Goal: Task Accomplishment & Management: Complete application form

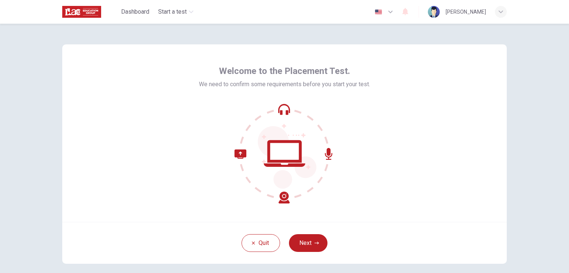
click at [467, 210] on div "Welcome to the Placement Test. We need to confirm some requirements before you …" at bounding box center [284, 133] width 444 height 178
click at [318, 242] on button "Next" at bounding box center [308, 243] width 39 height 18
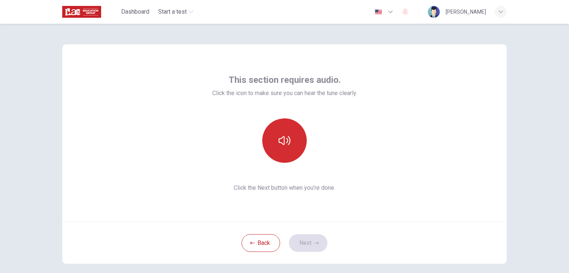
click at [283, 144] on icon "button" at bounding box center [284, 141] width 12 height 12
click at [283, 143] on icon "button" at bounding box center [284, 141] width 12 height 12
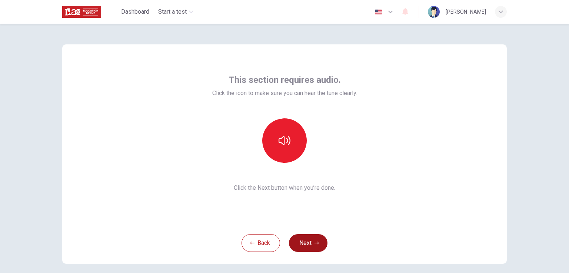
click at [318, 243] on button "Next" at bounding box center [308, 243] width 39 height 18
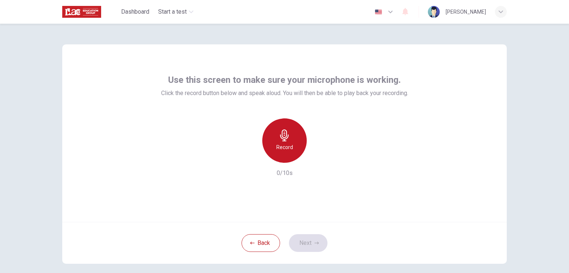
click at [293, 150] on div "Record" at bounding box center [284, 140] width 44 height 44
click at [289, 149] on div "Stop" at bounding box center [284, 140] width 44 height 44
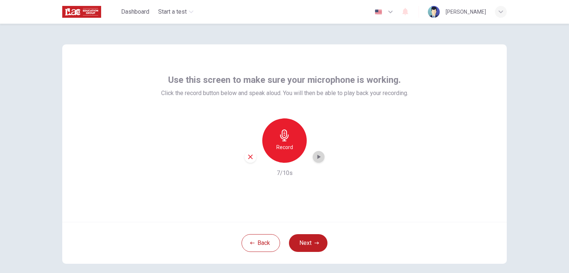
click at [315, 159] on icon "button" at bounding box center [318, 156] width 7 height 7
click at [254, 161] on div "Record" at bounding box center [284, 140] width 80 height 44
click at [248, 159] on icon "button" at bounding box center [250, 157] width 7 height 7
click at [309, 240] on button "Next" at bounding box center [308, 243] width 39 height 18
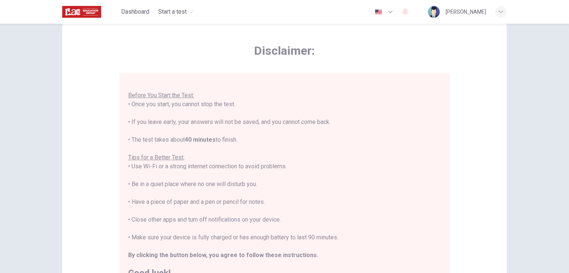
scroll to position [37, 0]
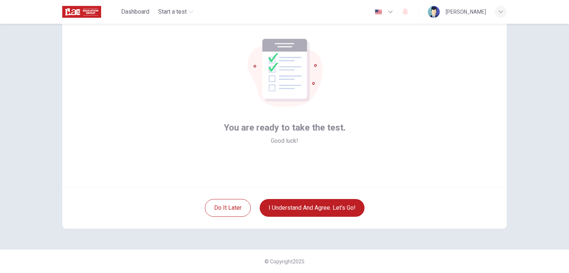
scroll to position [35, 0]
click at [260, 199] on button "I understand and agree. Let’s go!" at bounding box center [312, 208] width 105 height 18
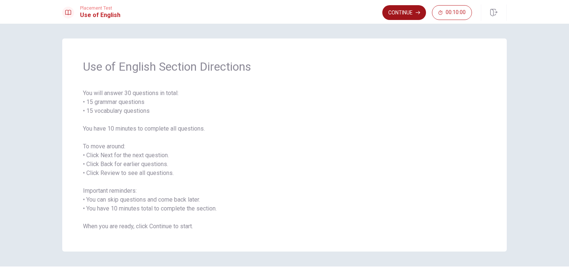
click at [409, 13] on button "Continue" at bounding box center [404, 12] width 44 height 15
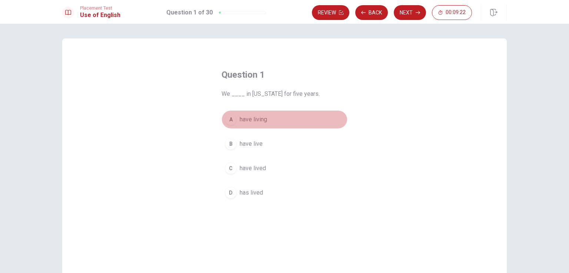
click at [233, 120] on div "A" at bounding box center [231, 120] width 12 height 12
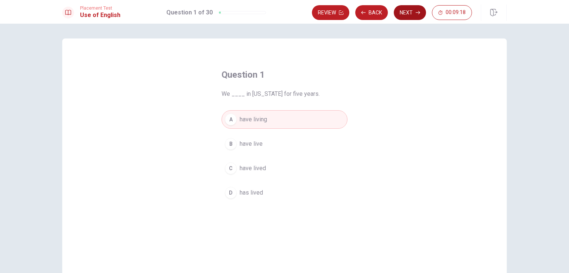
click at [406, 12] on button "Next" at bounding box center [410, 12] width 32 height 15
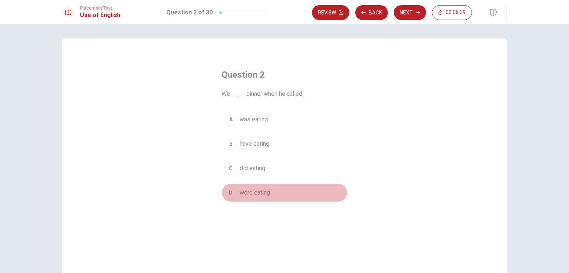
click at [229, 194] on div "D" at bounding box center [231, 193] width 12 height 12
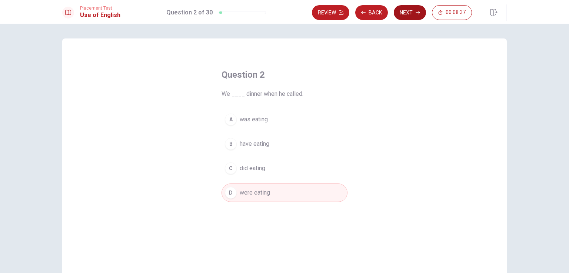
click at [409, 14] on button "Next" at bounding box center [410, 12] width 32 height 15
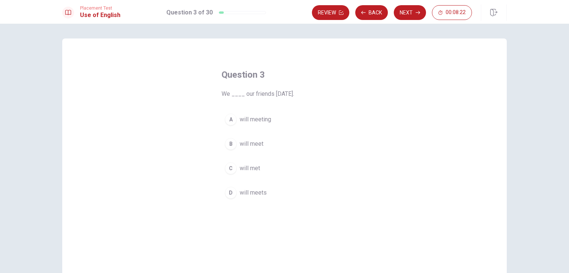
click at [230, 144] on div "B" at bounding box center [231, 144] width 12 height 12
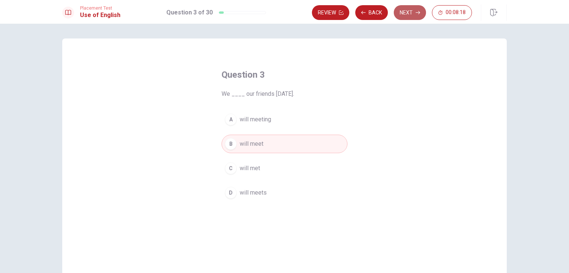
click at [408, 12] on button "Next" at bounding box center [410, 12] width 32 height 15
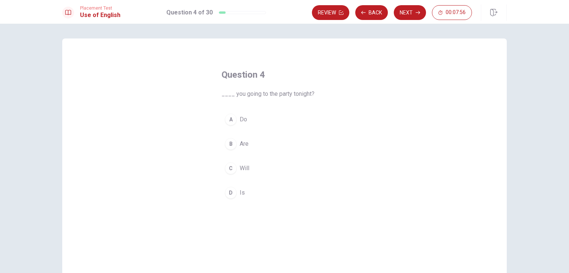
click at [228, 144] on div "B" at bounding box center [231, 144] width 12 height 12
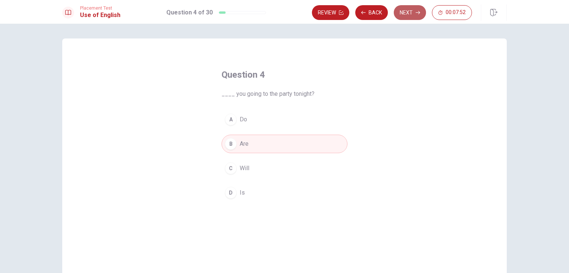
click at [415, 8] on button "Next" at bounding box center [410, 12] width 32 height 15
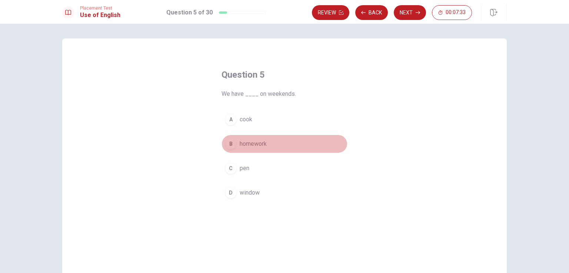
click at [231, 143] on div "B" at bounding box center [231, 144] width 12 height 12
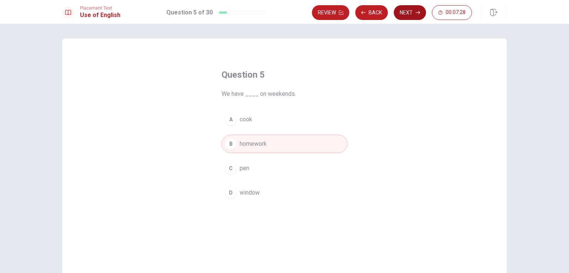
click at [410, 12] on button "Next" at bounding box center [410, 12] width 32 height 15
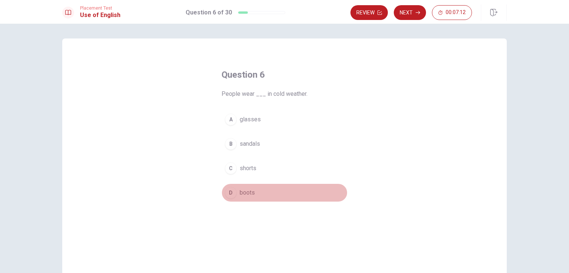
click at [231, 193] on div "D" at bounding box center [231, 193] width 12 height 12
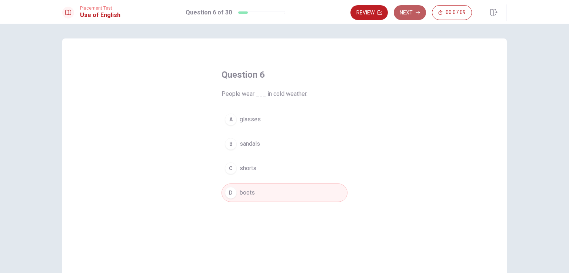
click at [409, 12] on button "Next" at bounding box center [410, 12] width 32 height 15
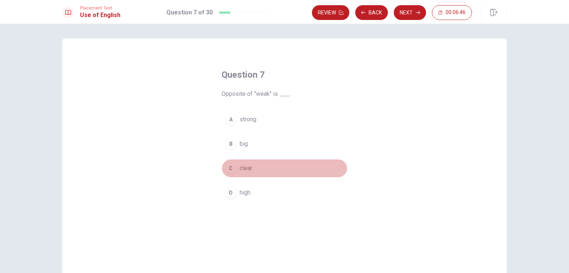
click at [226, 169] on div "C" at bounding box center [231, 169] width 12 height 12
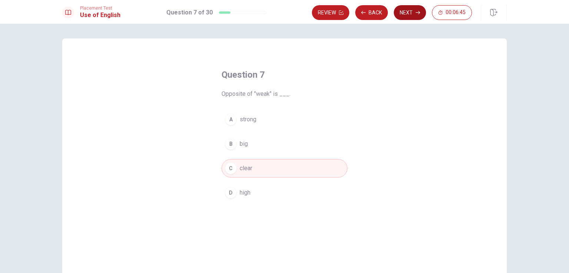
click at [406, 11] on button "Next" at bounding box center [410, 12] width 32 height 15
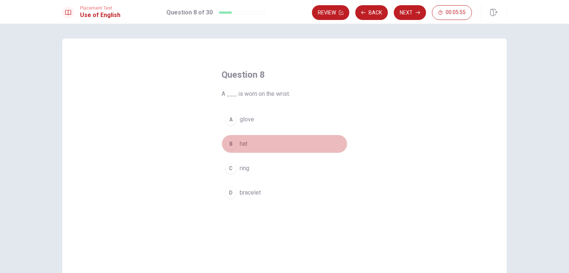
click at [231, 145] on div "B" at bounding box center [231, 144] width 12 height 12
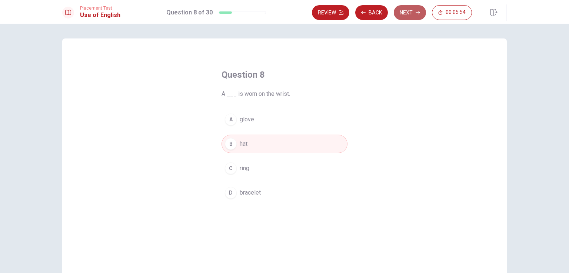
click at [412, 11] on button "Next" at bounding box center [410, 12] width 32 height 15
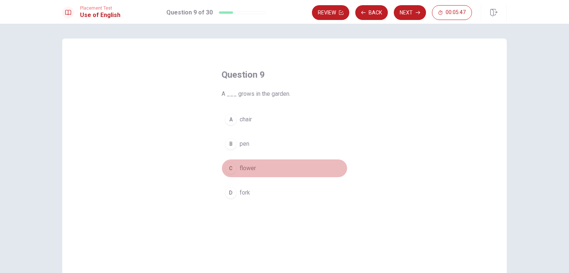
click at [230, 171] on div "C" at bounding box center [231, 169] width 12 height 12
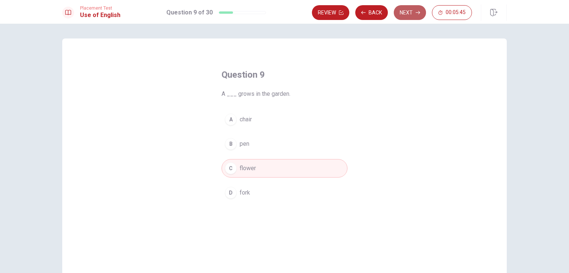
click at [410, 15] on button "Next" at bounding box center [410, 12] width 32 height 15
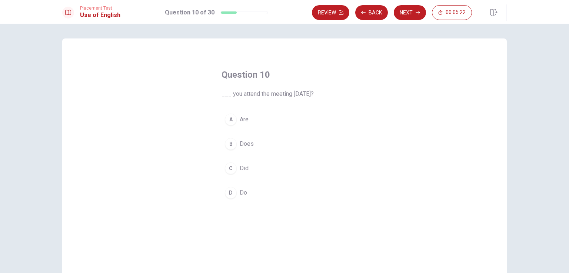
click at [227, 168] on div "C" at bounding box center [231, 169] width 12 height 12
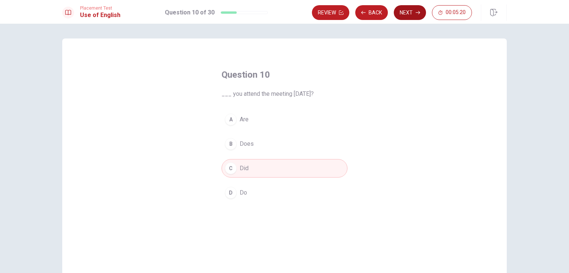
click at [410, 8] on button "Next" at bounding box center [410, 12] width 32 height 15
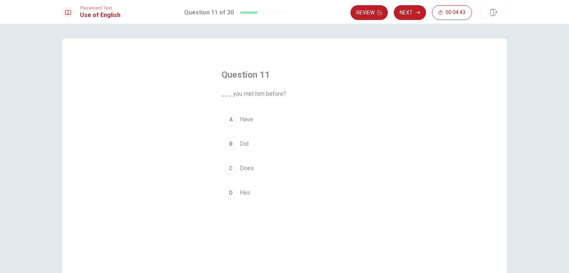
click at [229, 143] on div "B" at bounding box center [231, 144] width 12 height 12
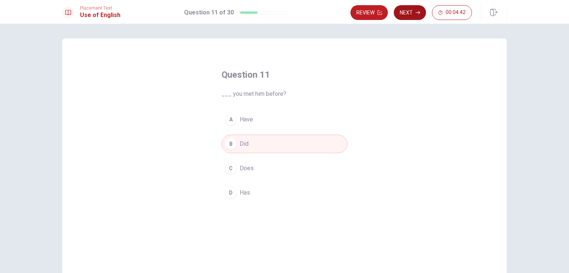
click at [418, 16] on button "Next" at bounding box center [410, 12] width 32 height 15
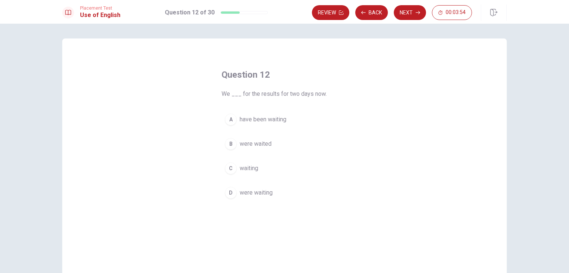
click at [234, 120] on div "A" at bounding box center [231, 120] width 12 height 12
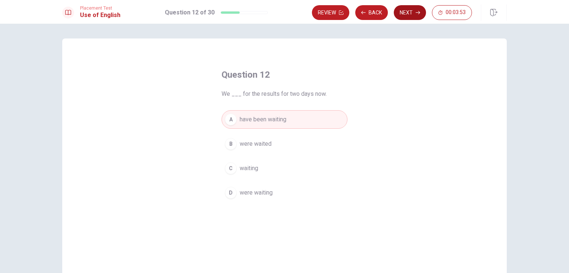
click at [410, 9] on button "Next" at bounding box center [410, 12] width 32 height 15
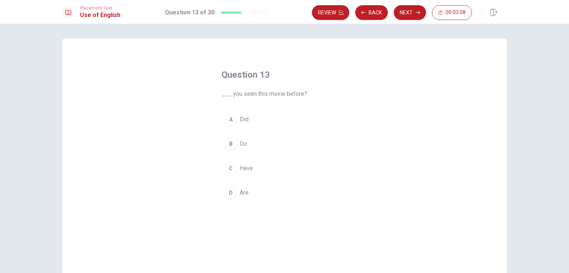
click at [227, 168] on div "C" at bounding box center [231, 169] width 12 height 12
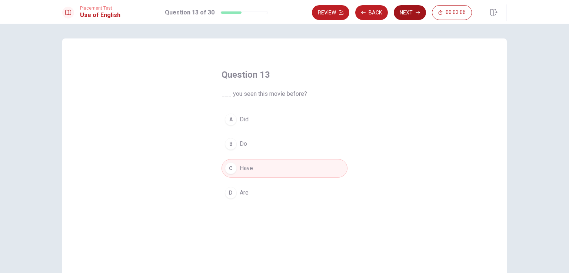
click at [403, 13] on button "Next" at bounding box center [410, 12] width 32 height 15
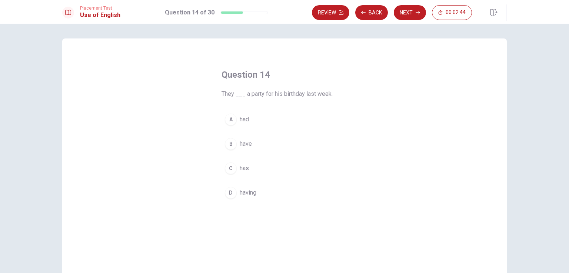
click at [230, 118] on div "A" at bounding box center [231, 120] width 12 height 12
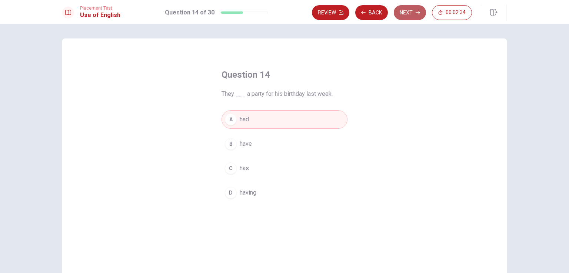
click at [411, 11] on button "Next" at bounding box center [410, 12] width 32 height 15
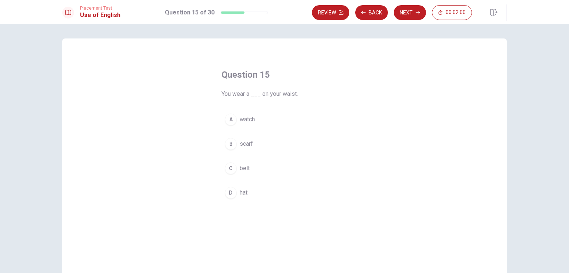
click at [232, 167] on div "C" at bounding box center [231, 169] width 12 height 12
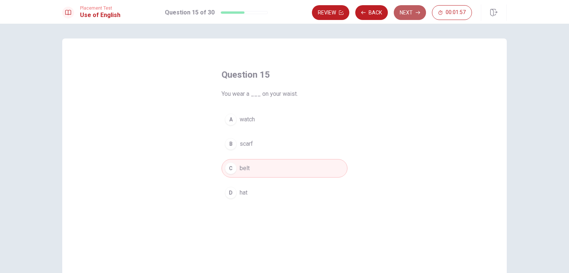
click at [419, 15] on button "Next" at bounding box center [410, 12] width 32 height 15
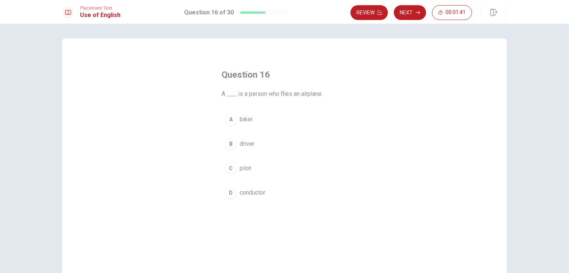
click at [229, 169] on div "C" at bounding box center [231, 169] width 12 height 12
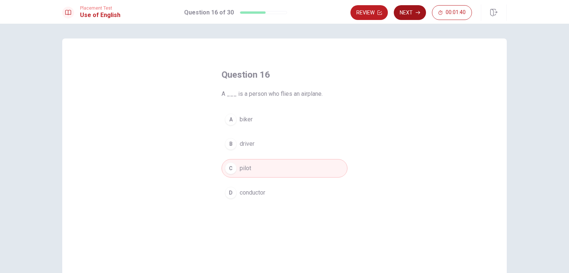
click at [407, 14] on button "Next" at bounding box center [410, 12] width 32 height 15
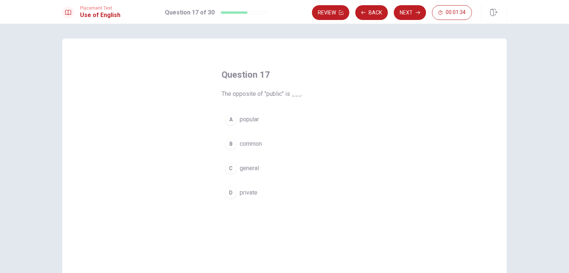
click at [228, 193] on div "D" at bounding box center [231, 193] width 12 height 12
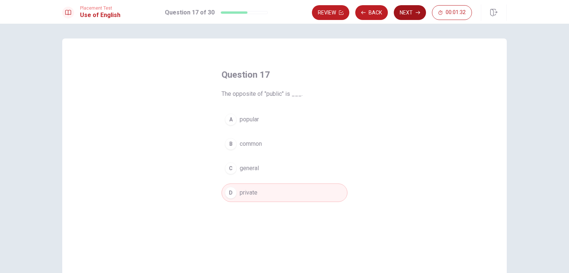
click at [413, 14] on button "Next" at bounding box center [410, 12] width 32 height 15
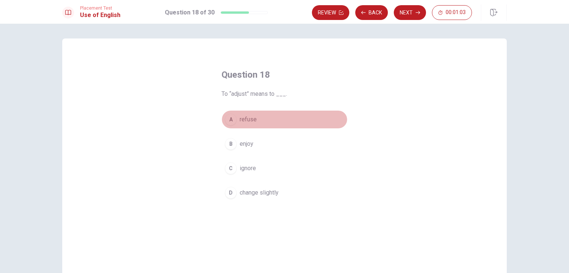
click at [227, 120] on div "A" at bounding box center [231, 120] width 12 height 12
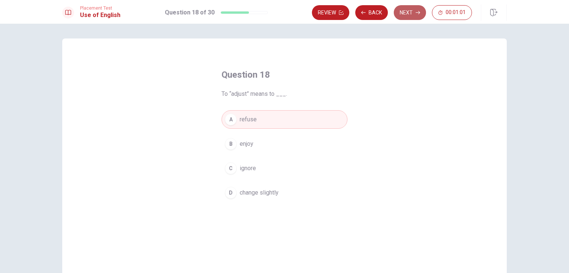
click at [415, 12] on icon "button" at bounding box center [417, 12] width 4 height 4
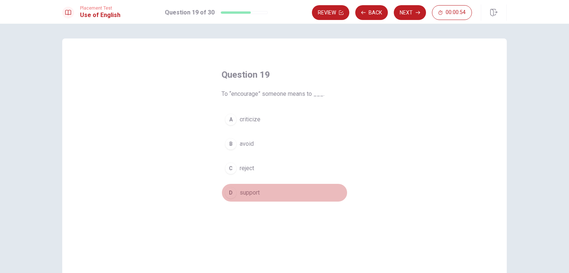
click at [225, 192] on div "D" at bounding box center [231, 193] width 12 height 12
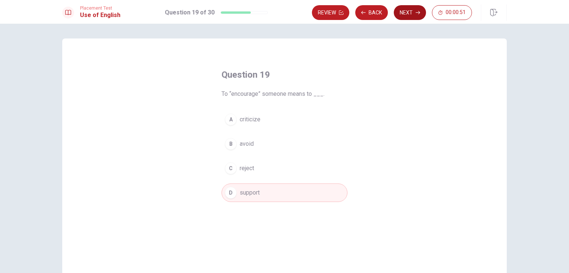
click at [411, 10] on button "Next" at bounding box center [410, 12] width 32 height 15
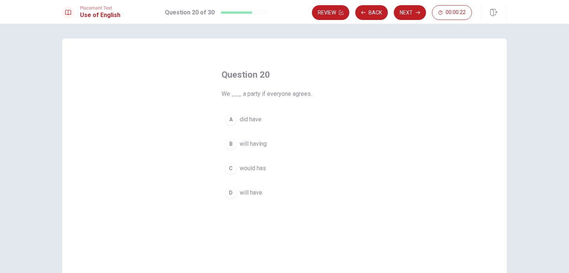
click at [227, 193] on div "D" at bounding box center [231, 193] width 12 height 12
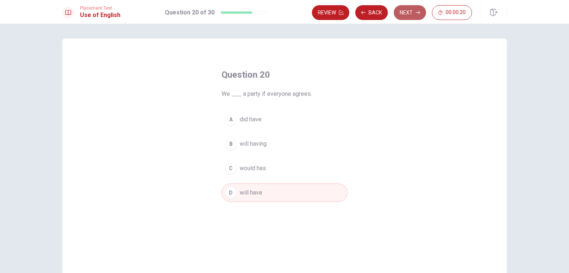
click at [406, 11] on button "Next" at bounding box center [410, 12] width 32 height 15
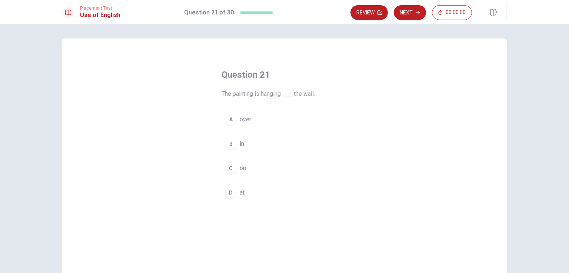
click at [227, 146] on div "B" at bounding box center [231, 144] width 12 height 12
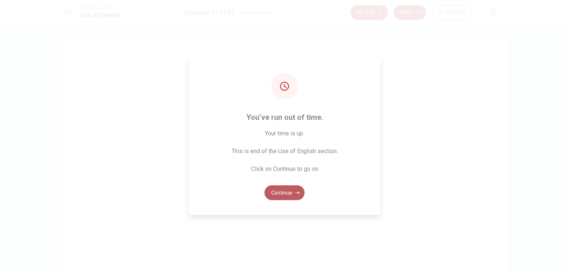
click at [293, 194] on button "Continue" at bounding box center [284, 193] width 40 height 15
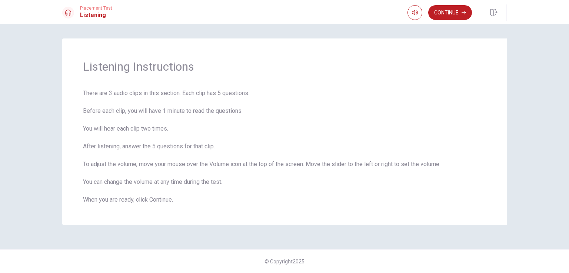
click at [530, 203] on div "Listening Instructions There are 3 audio clips in this section. Each clip has 5…" at bounding box center [284, 149] width 569 height 250
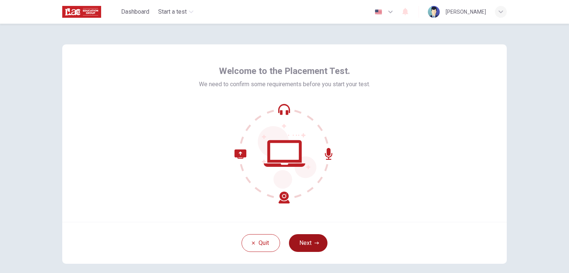
click at [307, 246] on button "Next" at bounding box center [308, 243] width 39 height 18
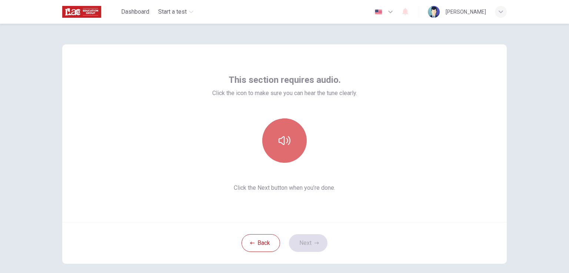
click at [283, 137] on icon "button" at bounding box center [284, 141] width 12 height 12
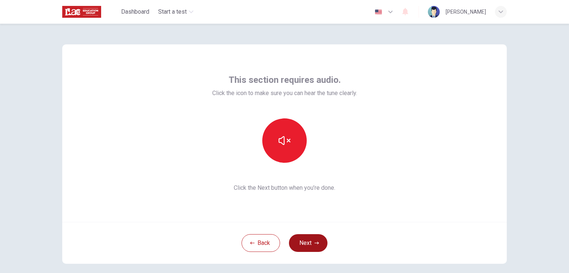
click at [314, 242] on icon "button" at bounding box center [316, 243] width 4 height 4
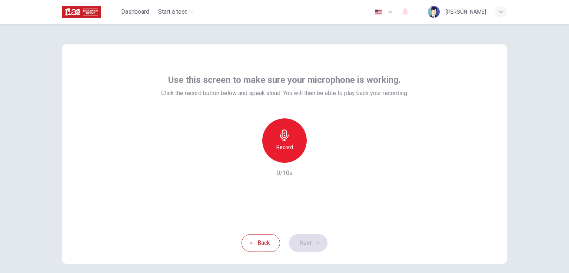
click at [310, 240] on div "Back Next" at bounding box center [284, 243] width 444 height 42
click at [291, 121] on div "Record" at bounding box center [284, 140] width 44 height 44
click at [288, 146] on div "Stop" at bounding box center [284, 140] width 44 height 44
click at [317, 157] on icon "button" at bounding box center [318, 157] width 3 height 4
click at [314, 244] on icon "button" at bounding box center [316, 243] width 4 height 4
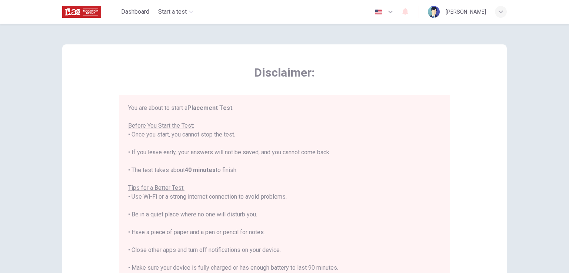
scroll to position [9, 0]
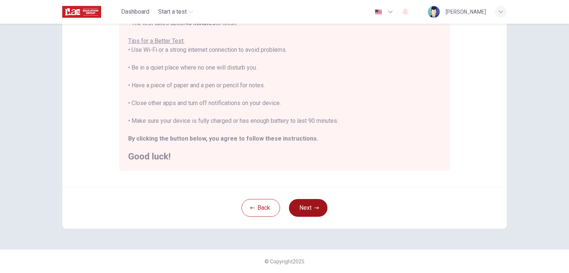
click at [311, 208] on button "Next" at bounding box center [308, 208] width 39 height 18
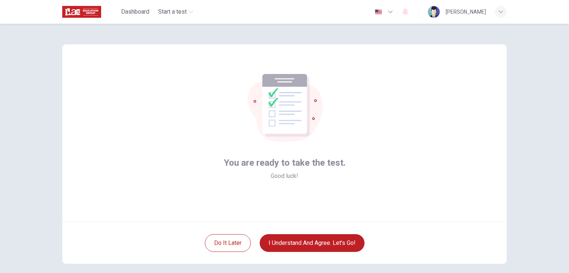
scroll to position [0, 0]
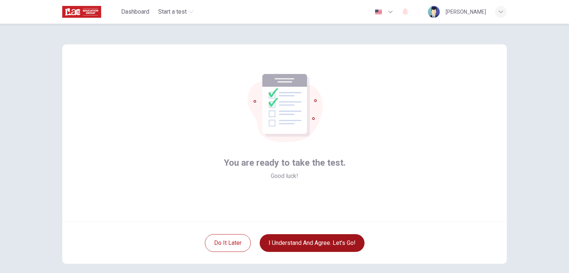
click at [330, 241] on button "I understand and agree. Let’s go!" at bounding box center [312, 243] width 105 height 18
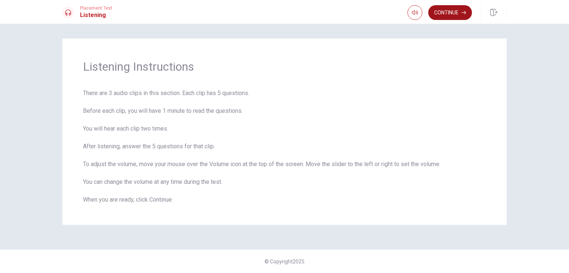
click at [458, 14] on button "Continue" at bounding box center [450, 12] width 44 height 15
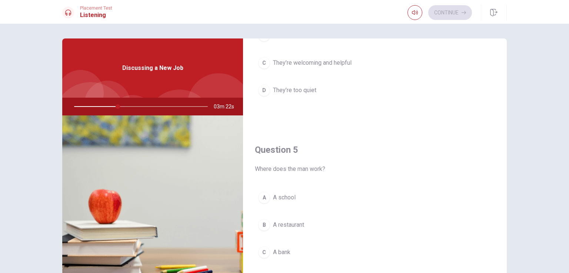
scroll to position [687, 0]
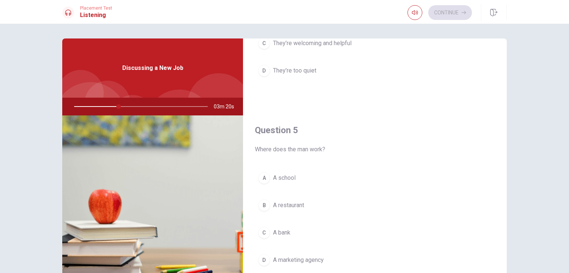
click at [264, 255] on div "D" at bounding box center [264, 260] width 12 height 12
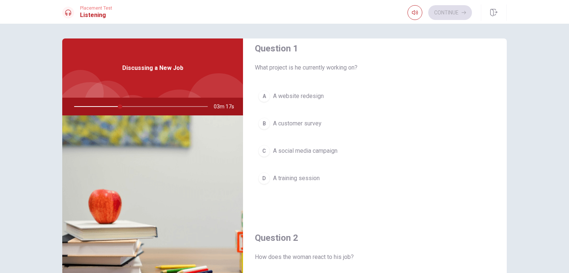
scroll to position [0, 0]
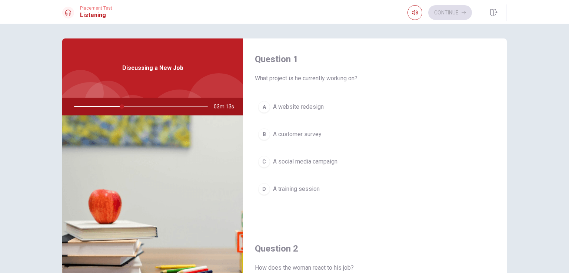
click at [264, 167] on button "C A social media campaign" at bounding box center [375, 162] width 240 height 19
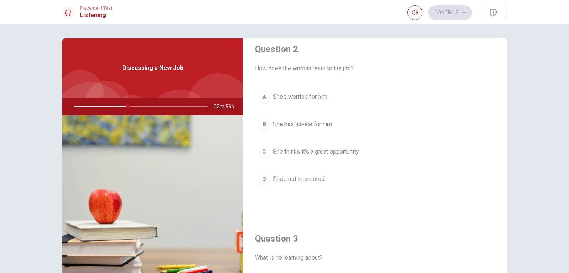
scroll to position [185, 0]
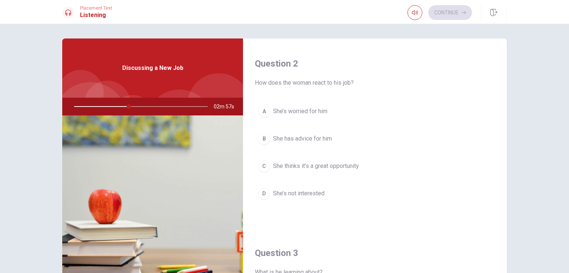
click at [264, 167] on div "C" at bounding box center [264, 166] width 12 height 12
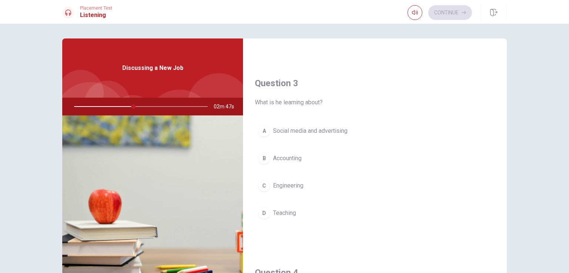
scroll to position [370, 0]
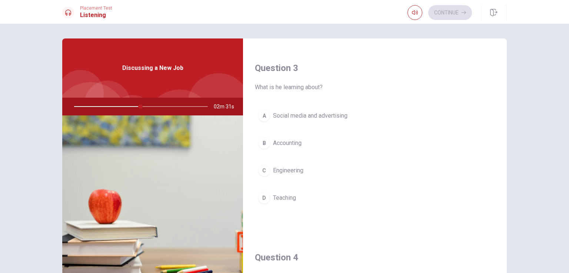
click at [266, 116] on div "A" at bounding box center [264, 116] width 12 height 12
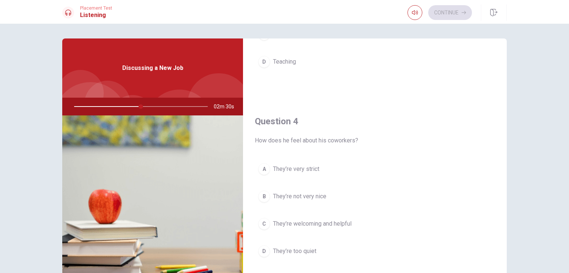
scroll to position [518, 0]
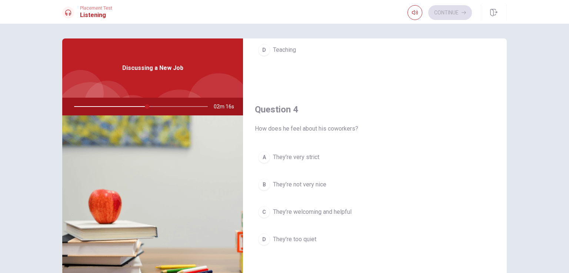
click at [261, 209] on div "C" at bounding box center [264, 212] width 12 height 12
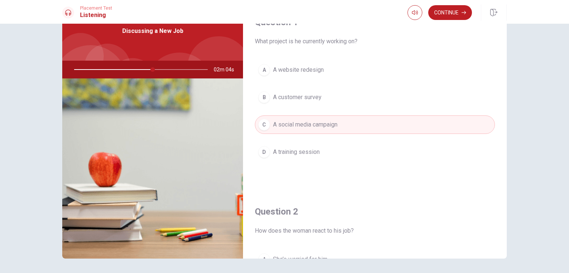
scroll to position [0, 0]
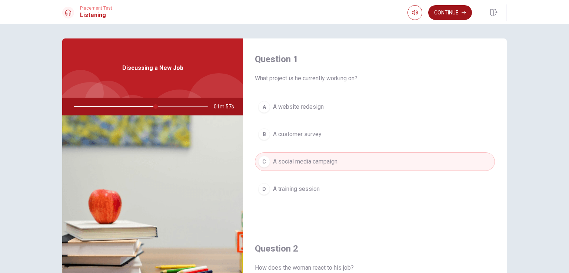
click at [459, 13] on button "Continue" at bounding box center [450, 12] width 44 height 15
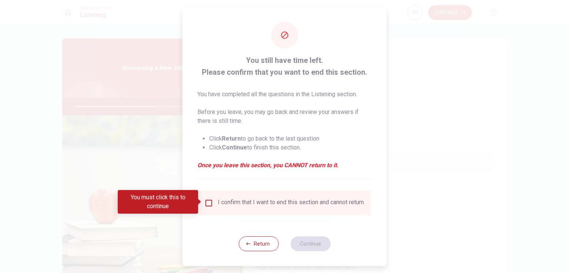
drag, startPoint x: 255, startPoint y: 242, endPoint x: 270, endPoint y: 234, distance: 16.9
click at [255, 242] on button "Return" at bounding box center [258, 244] width 40 height 15
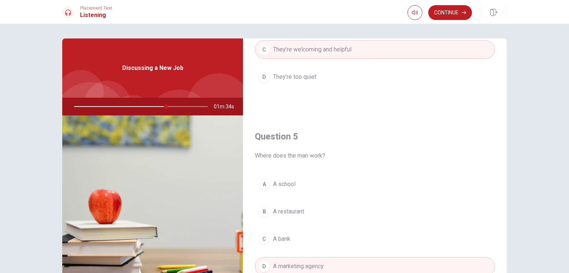
scroll to position [687, 0]
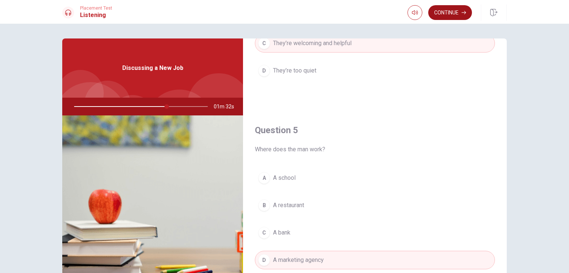
click at [455, 13] on button "Continue" at bounding box center [450, 12] width 44 height 15
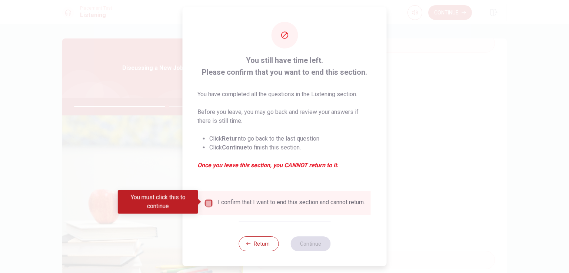
click at [211, 203] on input "You must click this to continue" at bounding box center [208, 203] width 9 height 9
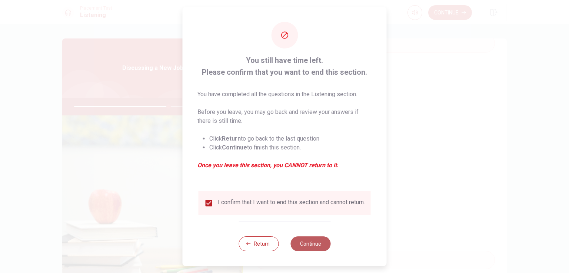
click at [308, 246] on button "Continue" at bounding box center [310, 244] width 40 height 15
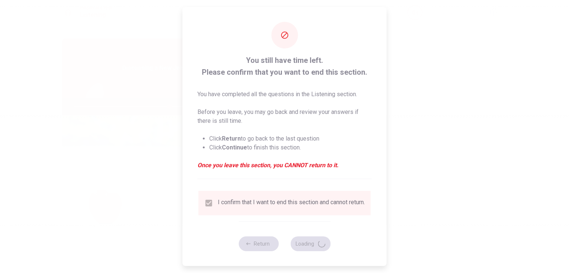
type input "72"
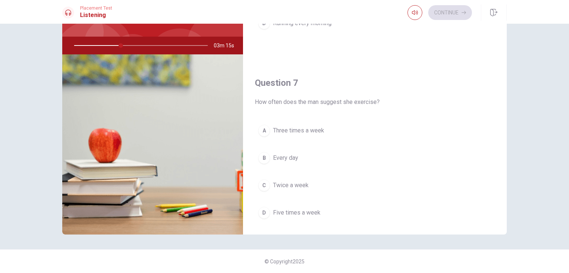
scroll to position [95, 0]
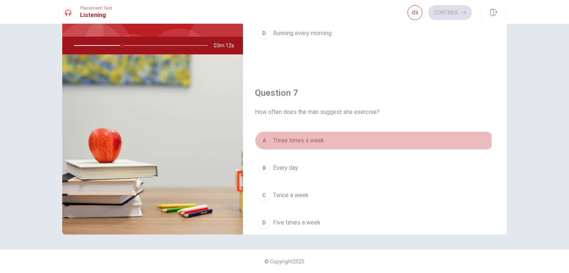
click at [260, 139] on div "A" at bounding box center [264, 141] width 12 height 12
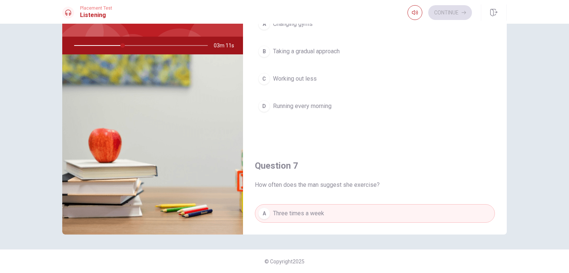
scroll to position [0, 0]
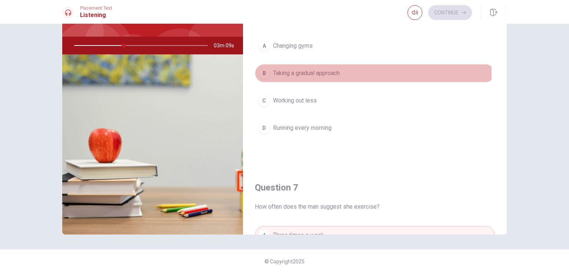
click at [263, 76] on div "B" at bounding box center [264, 73] width 12 height 12
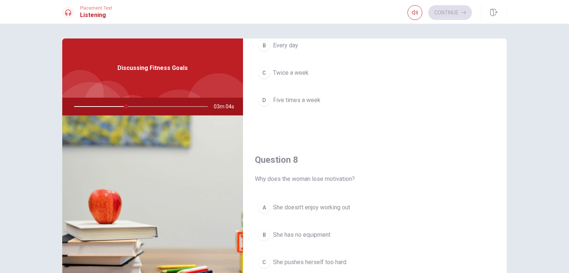
scroll to position [333, 0]
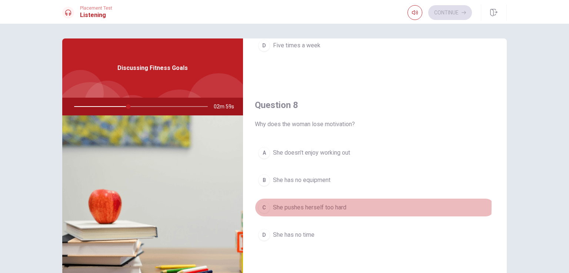
click at [263, 205] on div "C" at bounding box center [264, 208] width 12 height 12
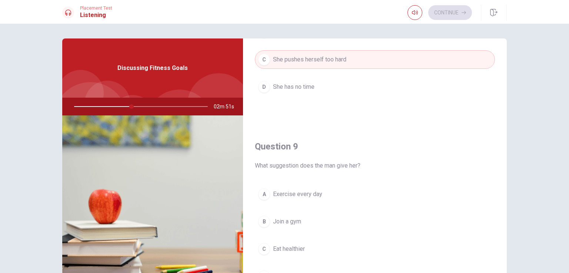
scroll to position [518, 0]
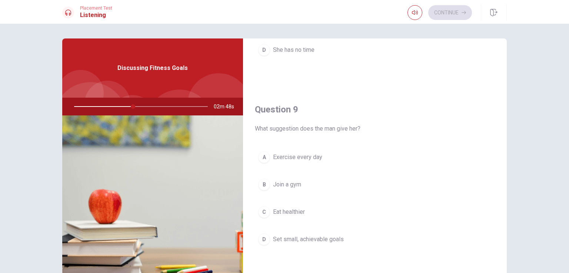
click at [258, 231] on button "D Set small, achievable goals" at bounding box center [375, 239] width 240 height 19
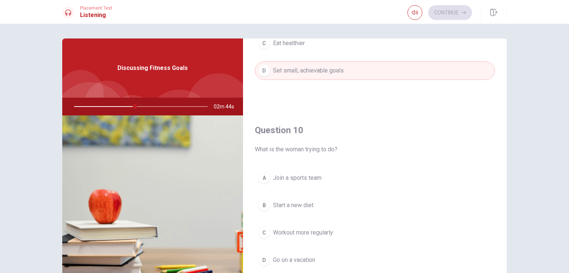
scroll to position [37, 0]
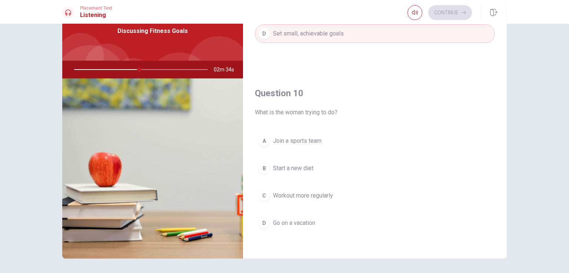
click at [262, 139] on div "A" at bounding box center [264, 141] width 12 height 12
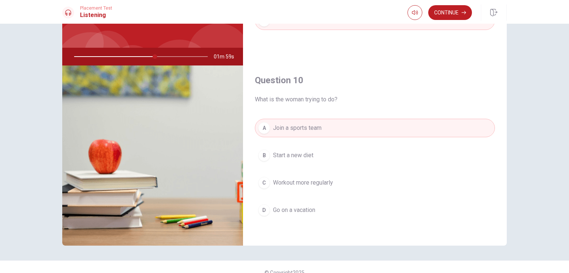
scroll to position [61, 0]
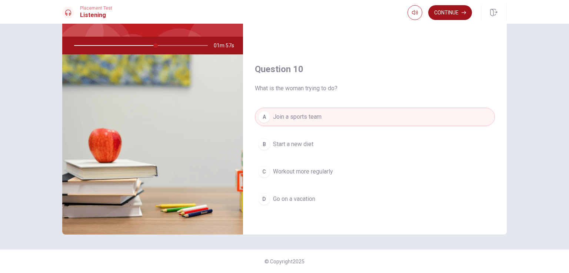
click at [448, 15] on button "Continue" at bounding box center [450, 12] width 44 height 15
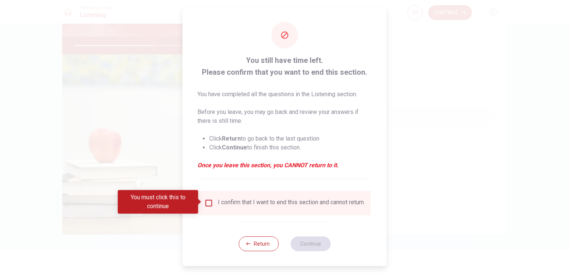
drag, startPoint x: 206, startPoint y: 201, endPoint x: 245, endPoint y: 211, distance: 40.9
click at [206, 201] on input "You must click this to continue" at bounding box center [208, 203] width 9 height 9
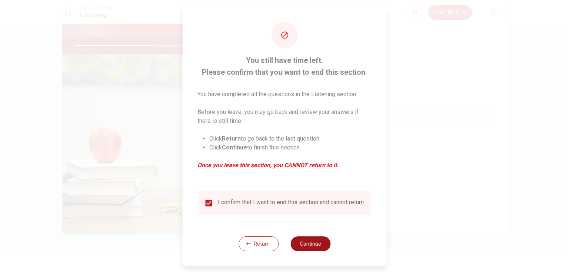
click at [312, 245] on button "Continue" at bounding box center [310, 244] width 40 height 15
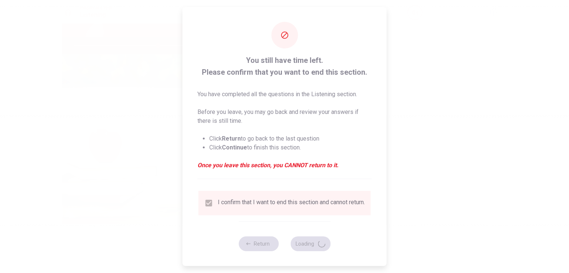
type input "63"
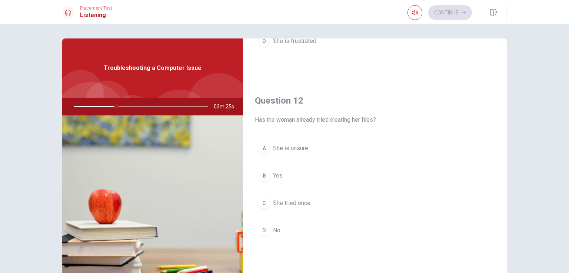
scroll to position [185, 0]
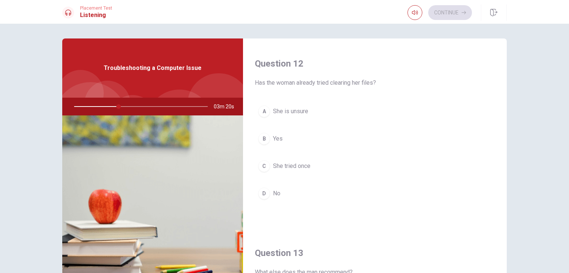
click at [263, 193] on div "D" at bounding box center [264, 194] width 12 height 12
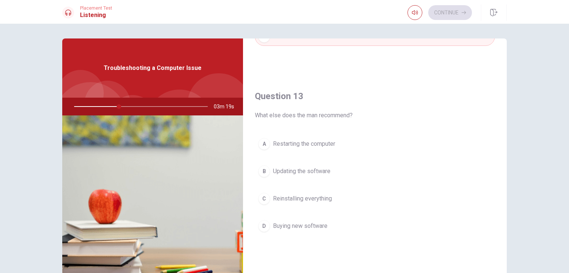
scroll to position [370, 0]
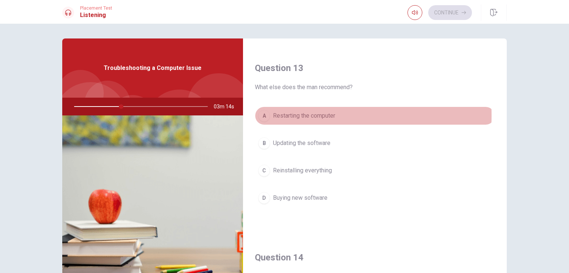
click at [263, 114] on div "A" at bounding box center [264, 116] width 12 height 12
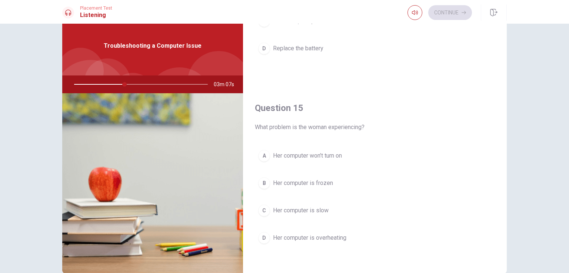
scroll to position [37, 0]
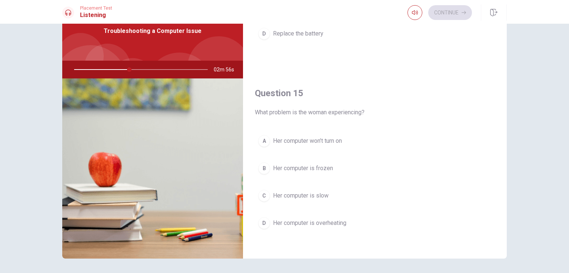
drag, startPoint x: 260, startPoint y: 192, endPoint x: 301, endPoint y: 187, distance: 41.0
click at [260, 191] on div "C" at bounding box center [264, 196] width 12 height 12
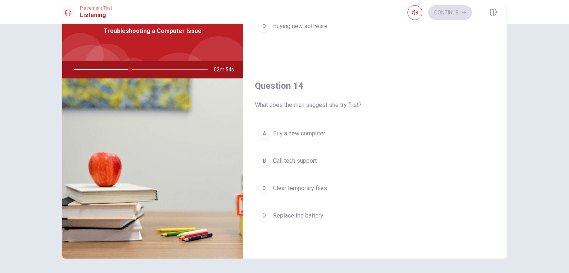
scroll to position [502, 0]
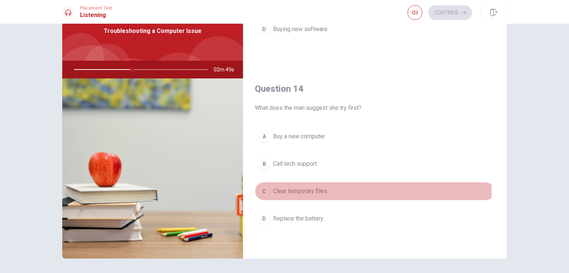
drag, startPoint x: 261, startPoint y: 189, endPoint x: 311, endPoint y: 181, distance: 50.6
click at [261, 189] on div "C" at bounding box center [264, 192] width 12 height 12
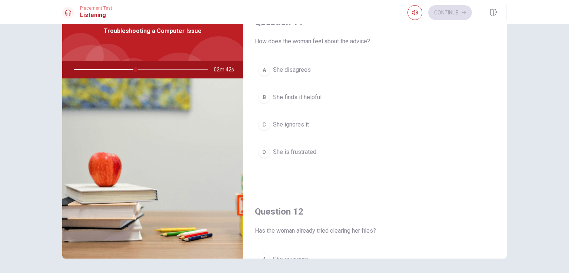
scroll to position [0, 0]
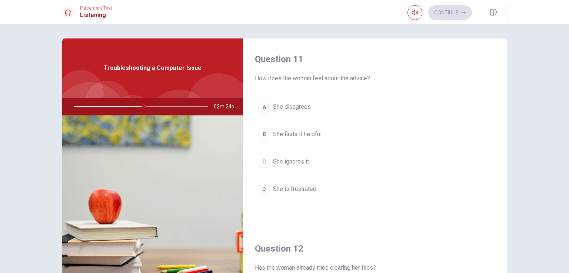
click at [261, 134] on div "B" at bounding box center [264, 134] width 12 height 12
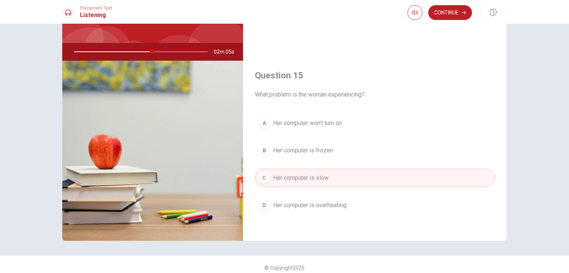
scroll to position [61, 0]
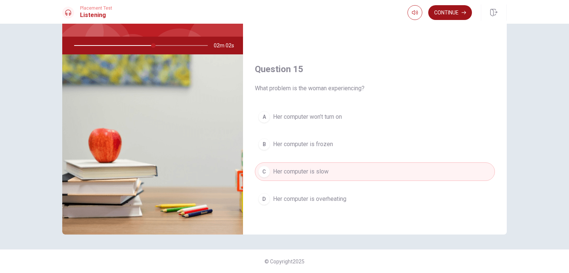
click at [460, 18] on button "Continue" at bounding box center [450, 12] width 44 height 15
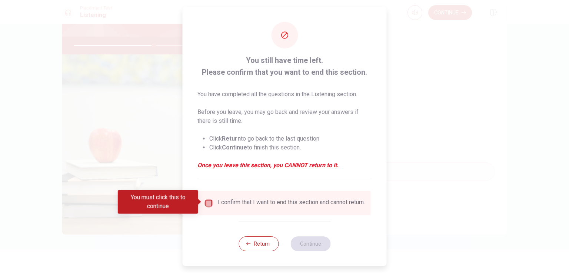
click at [210, 202] on input "You must click this to continue" at bounding box center [208, 203] width 9 height 9
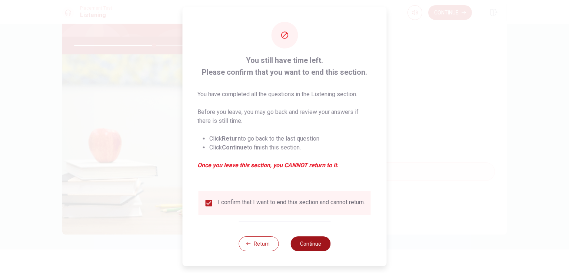
click at [310, 246] on button "Continue" at bounding box center [310, 244] width 40 height 15
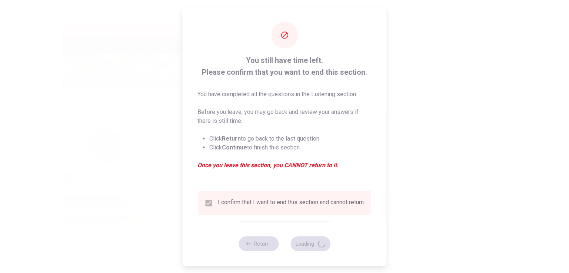
type input "61"
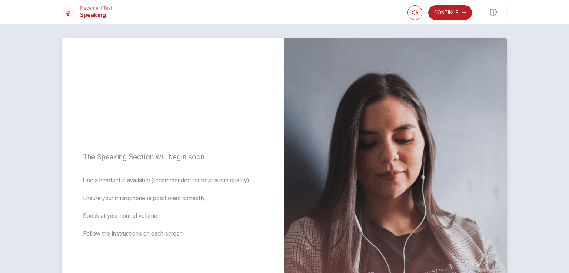
scroll to position [74, 0]
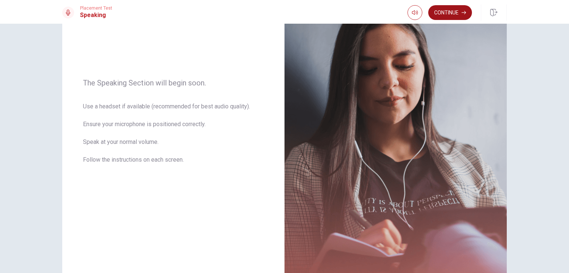
click at [453, 10] on button "Continue" at bounding box center [450, 12] width 44 height 15
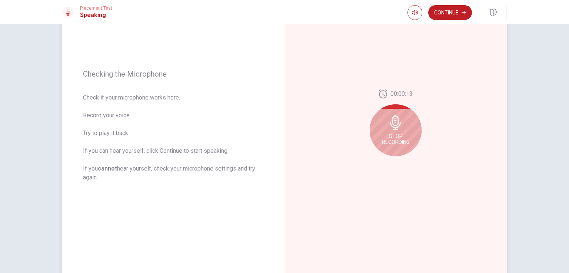
click at [395, 134] on span "Stop Recording" at bounding box center [396, 139] width 28 height 12
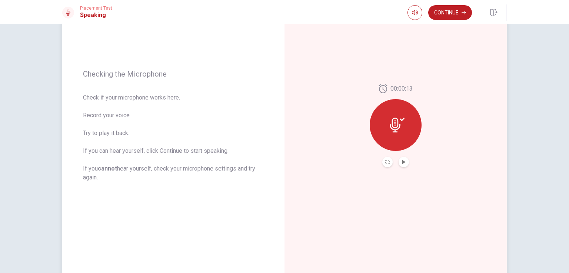
click at [404, 162] on button "Play Audio" at bounding box center [403, 162] width 10 height 10
click at [402, 161] on icon "Play Audio" at bounding box center [403, 162] width 3 height 4
click at [489, 199] on div "00:00:13" at bounding box center [395, 125] width 222 height 323
click at [405, 161] on button "Play Audio" at bounding box center [403, 162] width 10 height 10
click at [387, 161] on icon "Record Again" at bounding box center [387, 162] width 4 height 4
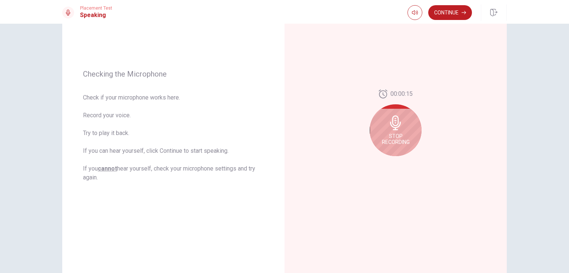
click at [404, 145] on span "Stop Recording" at bounding box center [396, 139] width 28 height 12
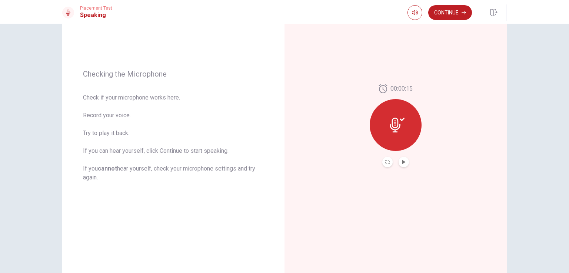
click at [387, 167] on button "Record Again" at bounding box center [387, 162] width 10 height 10
click at [402, 163] on icon "Play Audio" at bounding box center [403, 162] width 3 height 4
click at [444, 16] on button "Continue" at bounding box center [450, 12] width 44 height 15
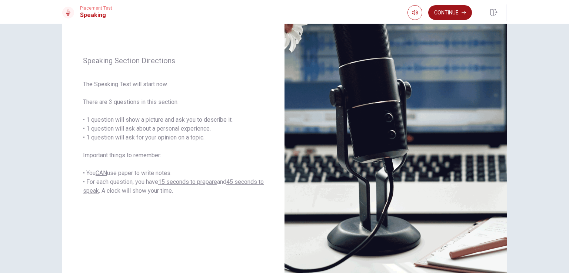
click at [458, 14] on button "Continue" at bounding box center [450, 12] width 44 height 15
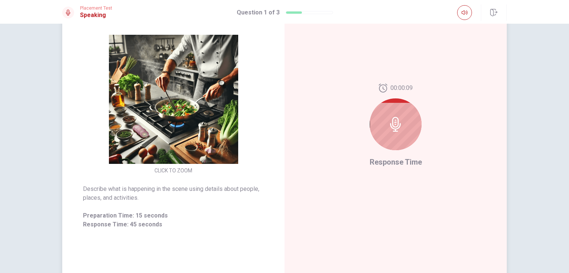
click at [391, 125] on icon at bounding box center [395, 124] width 11 height 15
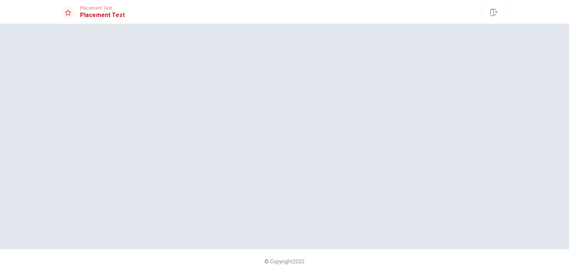
scroll to position [0, 0]
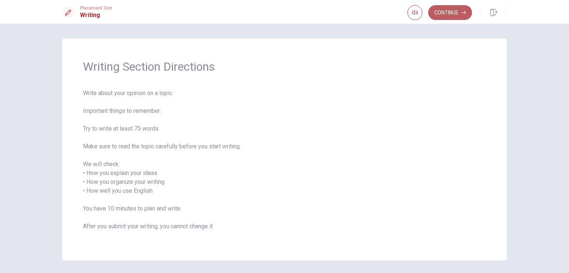
click at [461, 9] on button "Continue" at bounding box center [450, 12] width 44 height 15
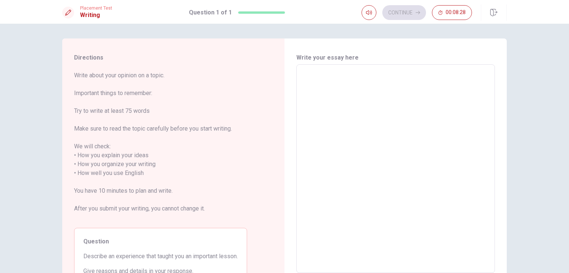
click at [319, 82] on textarea at bounding box center [395, 169] width 188 height 197
type textarea "i"
type textarea "x"
type textarea "i"
type textarea "x"
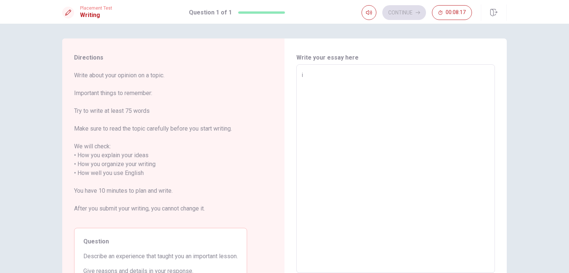
type textarea "i w"
type textarea "x"
type textarea "i wa"
type textarea "x"
type textarea "i wal"
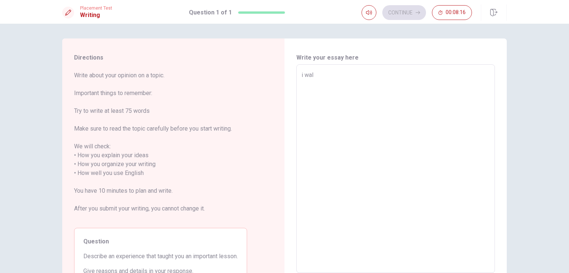
type textarea "x"
type textarea "i wal"
type textarea "x"
type textarea "i wal"
type textarea "x"
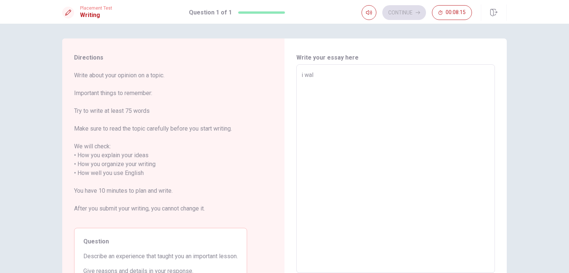
type textarea "i wa"
type textarea "x"
type textarea "i was"
type textarea "x"
type textarea "i was"
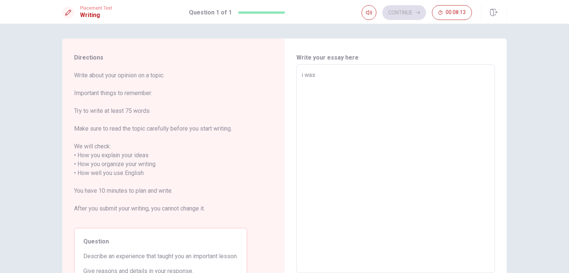
type textarea "x"
type textarea "i was a"
type textarea "x"
type textarea "i was a"
type textarea "x"
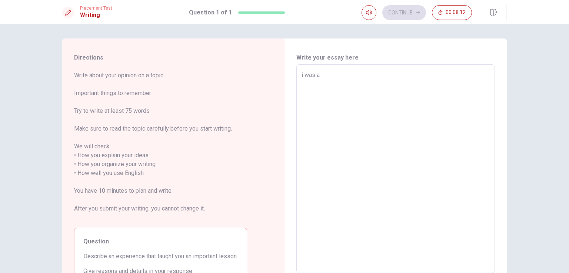
type textarea "i was a"
type textarea "x"
type textarea "i was an"
type textarea "x"
type textarea "i was an"
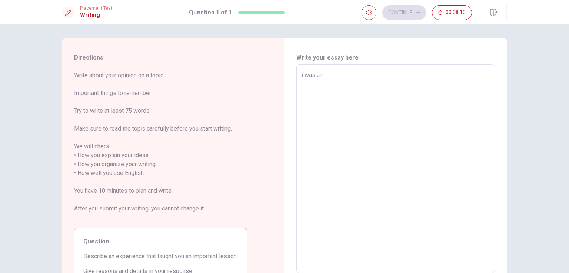
type textarea "x"
type textarea "i was an w"
type textarea "x"
type textarea "i was an wo"
type textarea "x"
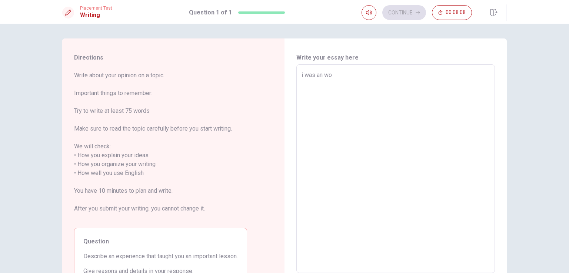
type textarea "i was an won"
type textarea "x"
type textarea "i was an wond"
type textarea "x"
type textarea "i was an wonde"
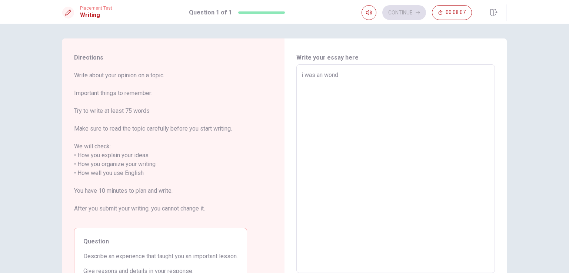
type textarea "x"
type textarea "i was an wonder"
type textarea "x"
type textarea "i was an wonderf"
type textarea "x"
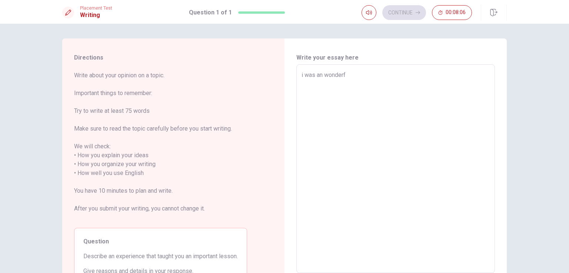
type textarea "i was an wonderfu"
type textarea "x"
type textarea "i was an wonderful"
type textarea "x"
type textarea "i was an wonderful"
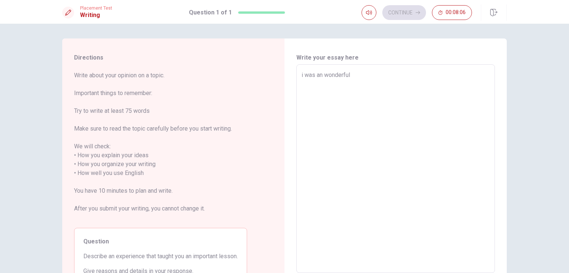
type textarea "x"
type textarea "i was an wonderful e"
type textarea "x"
type textarea "i was an wonderful ex"
type textarea "x"
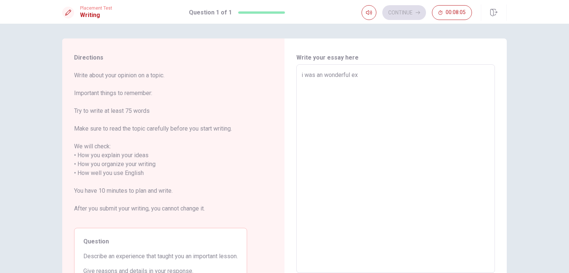
type textarea "i was an wonderful exp"
type textarea "x"
type textarea "i was an wonderful expe"
type textarea "x"
type textarea "i was an wonderful exper"
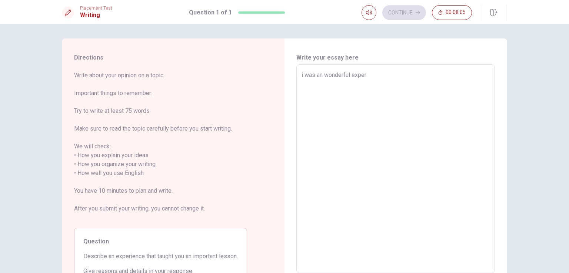
type textarea "x"
type textarea "i was an wonderful experi"
type textarea "x"
type textarea "i was an wonderful experic"
type textarea "x"
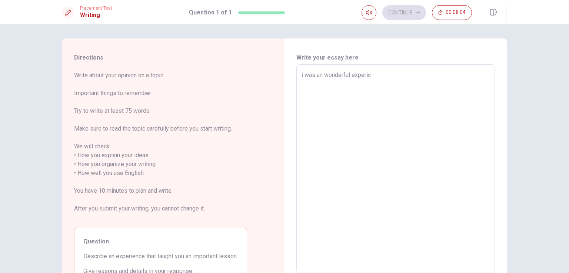
type textarea "i was an wonderful experice"
type textarea "x"
type textarea "i was an wonderful expericen"
type textarea "x"
type textarea "i was an wonderful expericenc"
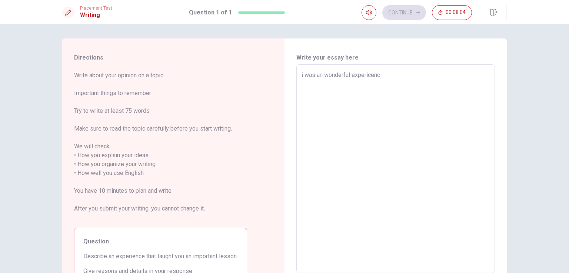
type textarea "x"
type textarea "i was an wonderful expericence"
type textarea "x"
type textarea "i was an wonderful expericence"
drag, startPoint x: 313, startPoint y: 77, endPoint x: 299, endPoint y: 74, distance: 13.7
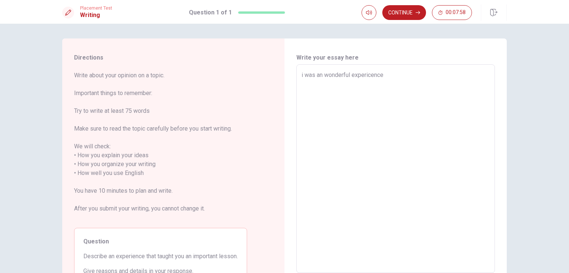
click at [299, 74] on div "i was an wonderful expericence x ​" at bounding box center [395, 168] width 198 height 209
type textarea "x"
type textarea "i an wonderful expericence"
type textarea "x"
type textarea "i an wonderful expericence"
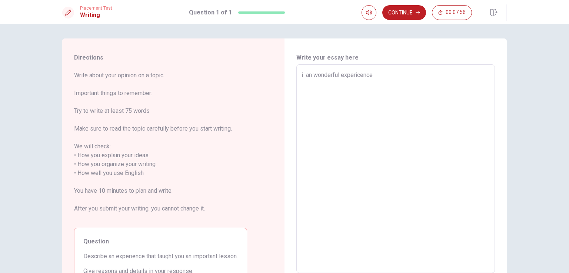
type textarea "x"
type textarea "i d an wonderful expericence"
type textarea "x"
type textarea "i an wonderful expericence"
type textarea "x"
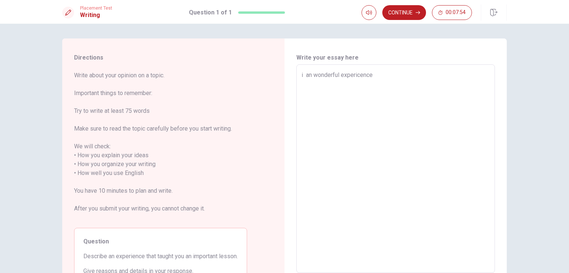
type textarea "i h an wonderful expericence"
type textarea "x"
type textarea "i ha an wonderful expericence"
type textarea "x"
type textarea "i had an wonderful expericence"
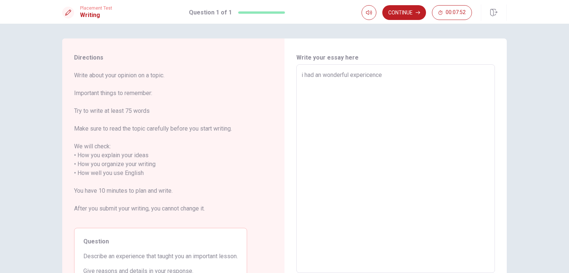
click at [391, 76] on textarea "i had an wonderful expericence" at bounding box center [395, 169] width 188 height 197
type textarea "x"
click at [320, 75] on textarea "i had an wonderful expericence" at bounding box center [395, 169] width 188 height 197
type textarea "i had a wonderful expericence"
click at [384, 74] on textarea "i had a wonderful expericence" at bounding box center [395, 169] width 188 height 197
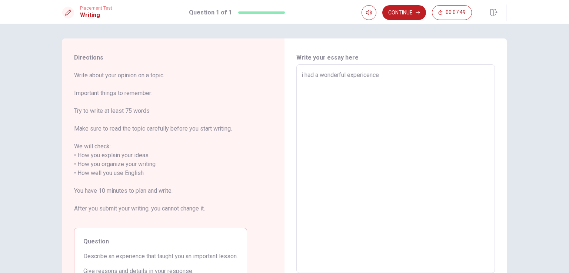
type textarea "x"
type textarea "i had a wonderful expericence w"
type textarea "x"
type textarea "i had a wonderful expericence wh"
type textarea "x"
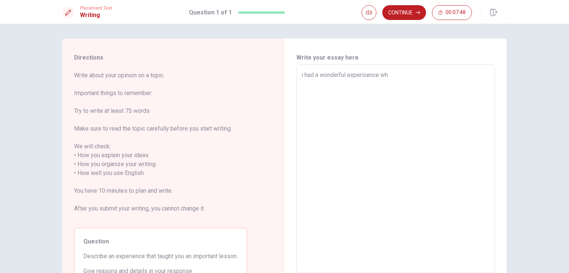
type textarea "i had a wonderful expericence wha"
type textarea "x"
type textarea "i had a wonderful expericence whan"
type textarea "x"
type textarea "i had a wonderful expericence whan"
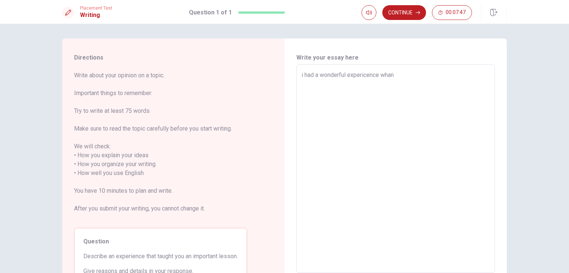
type textarea "x"
type textarea "i had a wonderful expericence whan i"
type textarea "x"
type textarea "i had a wonderful expericence whan i"
type textarea "x"
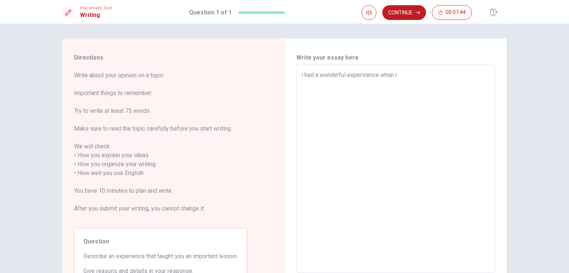
type textarea "i had a wonderful expericence whan i t"
type textarea "x"
type textarea "i had a wonderful expericence whan i tr"
type textarea "x"
type textarea "i had a wonderful expericence whan i tra"
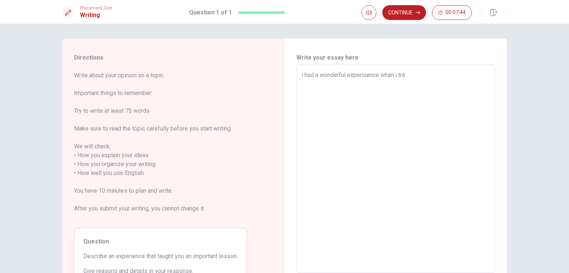
type textarea "x"
type textarea "i had a wonderful expericence whan i trav"
type textarea "x"
type textarea "i had a wonderful expericence whan i trave"
type textarea "x"
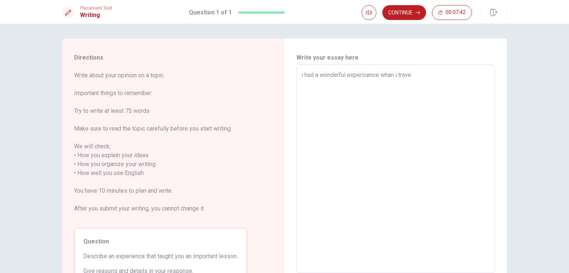
type textarea "i had a wonderful expericence whan i travel"
type textarea "x"
type textarea "i had a wonderful expericence whan i traveld"
type textarea "x"
type textarea "i had a wonderful expericence whan i traveld"
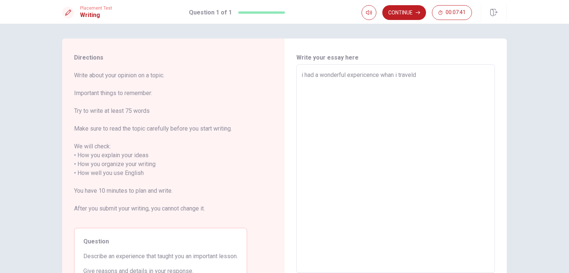
type textarea "x"
type textarea "i had a wonderful expericence whan i traveld"
type textarea "x"
type textarea "i had a wonderful expericence whan i travel"
type textarea "x"
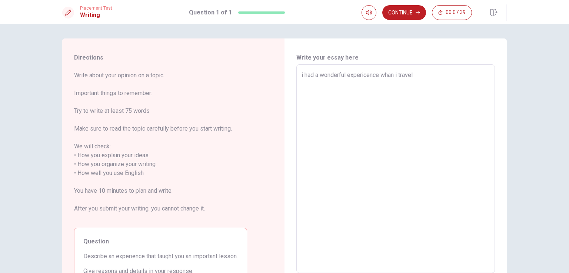
type textarea "i had a wonderful expericence whan i trave"
type textarea "x"
type textarea "i had a wonderful expericence whan i trav"
type textarea "x"
type textarea "i had a wonderful expericence whan i trave"
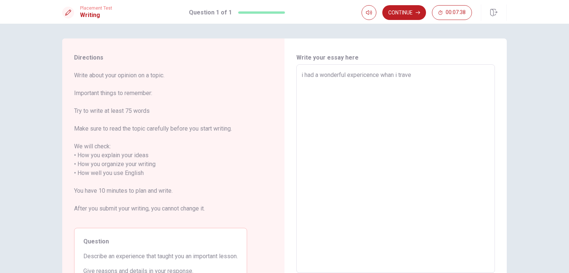
type textarea "x"
type textarea "i had a wonderful expericence whan i travel"
type textarea "x"
type textarea "i had a wonderful expericence whan i travele"
type textarea "x"
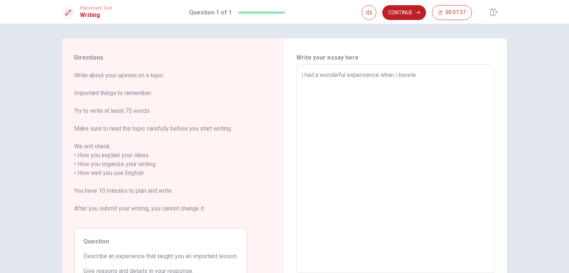
type textarea "i had a wonderful expericence whan i traveled"
type textarea "x"
type textarea "i had a wonderful expericence whan i traveled"
type textarea "x"
type textarea "i had a wonderful expericence whan i traveled a"
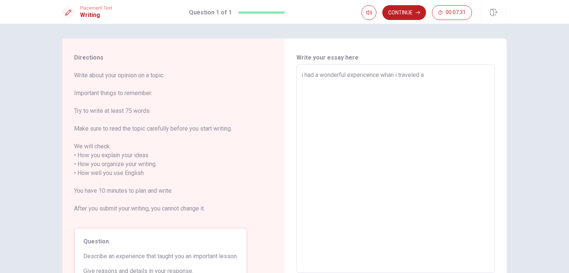
type textarea "x"
type textarea "i had a wonderful expericence whan i traveled al"
type textarea "x"
type textarea "i had a wonderful expericence whan i traveled alo"
type textarea "x"
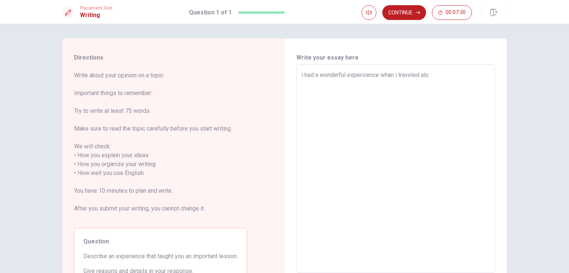
type textarea "i had a wonderful expericence whan i traveled [GEOGRAPHIC_DATA]"
type textarea "x"
type textarea "i had a wonderful expericence whan i traveled alone"
type textarea "x"
type textarea "i had a wonderful expericence whan i traveled alone"
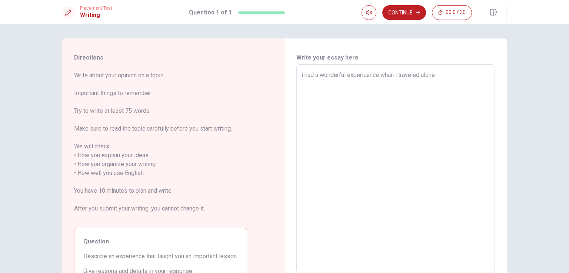
type textarea "x"
type textarea "i had a wonderful expericence whan i traveled alone f"
type textarea "x"
type textarea "i had a wonderful expericence whan i traveled alone fo"
type textarea "x"
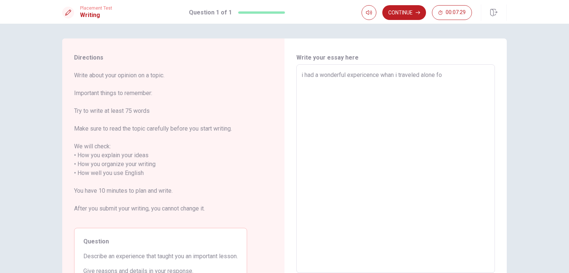
type textarea "i had a wonderful expericence whan i traveled alone for"
type textarea "x"
type textarea "i had a wonderful expericence whan i traveled alone for"
type textarea "x"
type textarea "i had a wonderful expericence whan i traveled alone for t"
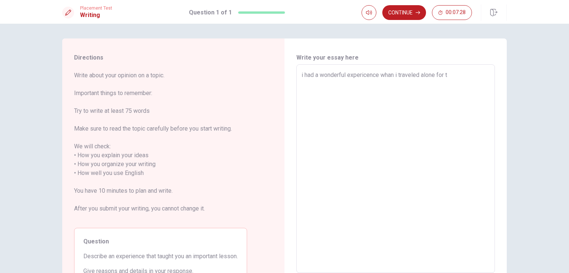
type textarea "x"
type textarea "i had a wonderful expericence whan i traveled alone for th"
type textarea "x"
type textarea "i had a wonderful expericence whan i traveled alone for the"
type textarea "x"
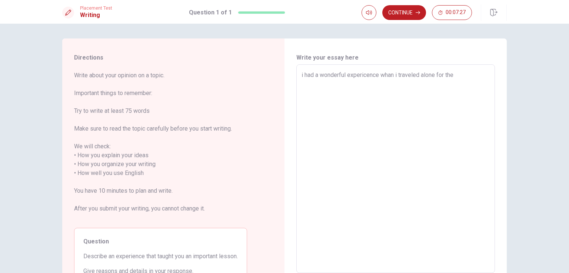
type textarea "i had a wonderful expericence whan i traveled alone for the"
type textarea "x"
type textarea "i had a wonderful expericence whan i traveled alone for the f"
type textarea "x"
type textarea "i had a wonderful expericence whan i traveled alone for the fi"
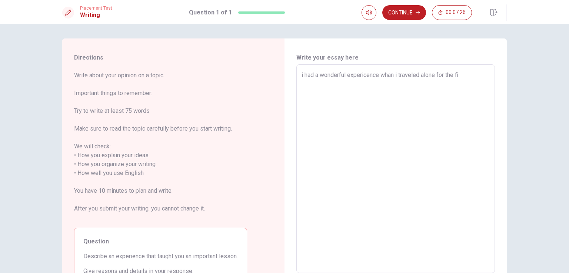
type textarea "x"
type textarea "i had a wonderful expericence whan i traveled alone for the fir"
type textarea "x"
type textarea "i had a wonderful expericence whan i traveled alone for the firs"
type textarea "x"
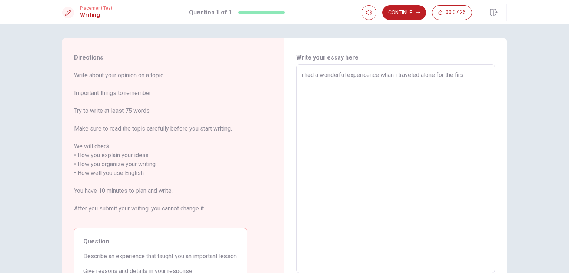
type textarea "i had a wonderful expericence whan i traveled alone for the first"
type textarea "x"
type textarea "i had a wonderful expericence whan i traveled alone for the first"
type textarea "x"
type textarea "i had a wonderful expericence whan i traveled alone for the first t"
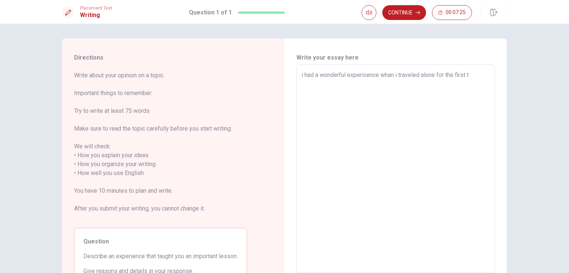
type textarea "x"
type textarea "i had a wonderful expericence whan i traveled alone for the first ti"
type textarea "x"
type textarea "i had a wonderful expericence whan i traveled alone for the first [PERSON_NAME]"
type textarea "x"
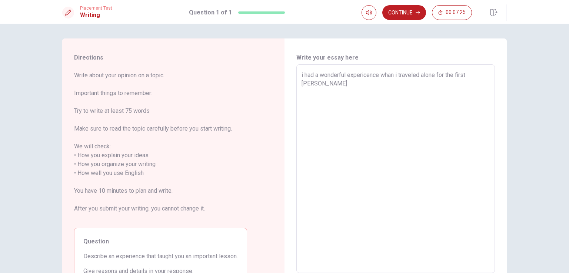
type textarea "i had a wonderful expericence whan i traveled alone for the first time"
type textarea "x"
type textarea "i had a wonderful expericence whan i traveled alone for the first time."
type textarea "x"
type textarea "i had a wonderful expericence whan i traveled alone for the first time."
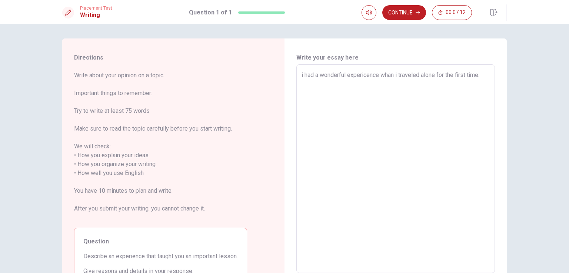
click at [388, 76] on textarea "i had a wonderful expericence whan i traveled alone for the first time." at bounding box center [395, 169] width 188 height 197
type textarea "x"
click at [391, 76] on textarea "i had a wonderful expericence whan i traveled alone for the first time." at bounding box center [395, 169] width 188 height 197
type textarea "i had a wonderful expericence [PERSON_NAME] i traveled alone for the first time."
type textarea "x"
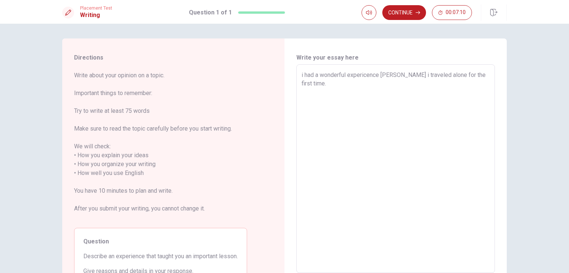
type textarea "i had a wonderful expericence when i traveled alone for the first time."
click at [483, 77] on textarea "i had a wonderful expericence when i traveled alone for the first time." at bounding box center [395, 169] width 188 height 197
type textarea "x"
type textarea "i had a wonderful expericence when i traveled alone for the first time. I"
type textarea "x"
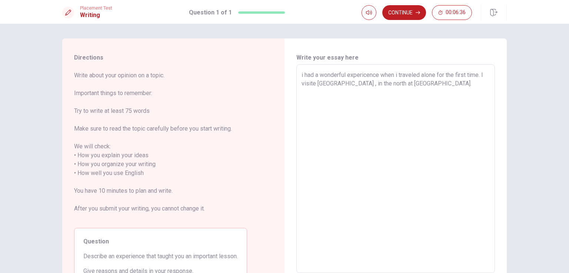
drag, startPoint x: 380, startPoint y: 82, endPoint x: 373, endPoint y: 84, distance: 6.6
click at [373, 84] on textarea "i had a wonderful expericence when i traveled alone for the first time. I visit…" at bounding box center [395, 169] width 188 height 197
click at [401, 83] on textarea "i had a wonderful expericence when i traveled alone for the first time. I visit…" at bounding box center [395, 169] width 188 height 197
drag, startPoint x: 398, startPoint y: 83, endPoint x: 414, endPoint y: 92, distance: 19.1
click at [414, 92] on textarea "i had a wonderful expericence when i traveled alone for the first time. I visit…" at bounding box center [395, 169] width 188 height 197
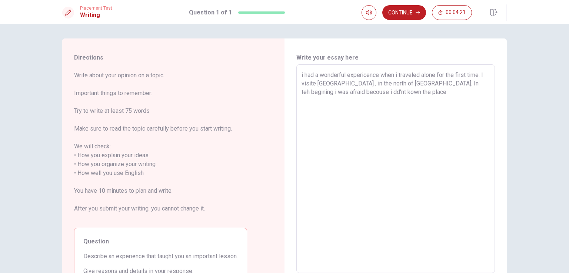
click at [329, 91] on textarea "i had a wonderful expericence when i traveled alone for the first time. I visit…" at bounding box center [395, 169] width 188 height 197
click at [385, 93] on textarea "i had a wonderful expericence when i traveled alone for the first time. I visit…" at bounding box center [395, 169] width 188 height 197
click at [387, 92] on textarea "i had a wonderful expericence when i traveled alone for the first time. I visit…" at bounding box center [395, 169] width 188 height 197
drag, startPoint x: 355, startPoint y: 92, endPoint x: 343, endPoint y: 93, distance: 13.0
click at [343, 93] on textarea "i had a wonderful expericence when i traveled alone for the first time. I visit…" at bounding box center [395, 169] width 188 height 197
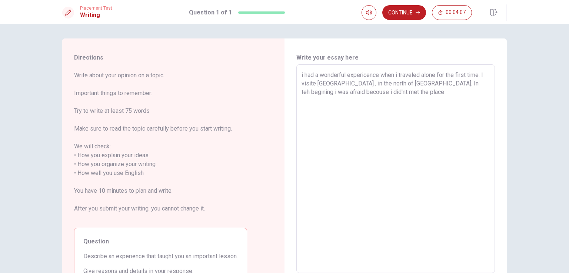
click at [381, 92] on textarea "i had a wonderful expericence when i traveled alone for the first time. I visit…" at bounding box center [395, 169] width 188 height 197
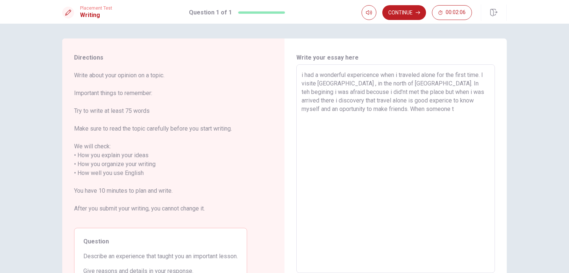
click at [311, 84] on textarea "i had a wonderful expericence when i traveled alone for the first time. I visit…" at bounding box center [395, 169] width 188 height 197
click at [313, 82] on textarea "i had a wonderful expericence when i traveled alone for the first time. I visit…" at bounding box center [395, 169] width 188 height 197
click at [381, 123] on textarea "i had a wonderful expericence when i traveled alone for the first time. I visit…" at bounding box center [395, 169] width 188 height 197
click at [415, 81] on textarea "i had a wonderful expericence when i traveled alone for the first time. I visit…" at bounding box center [395, 169] width 188 height 197
drag, startPoint x: 414, startPoint y: 84, endPoint x: 409, endPoint y: 83, distance: 5.2
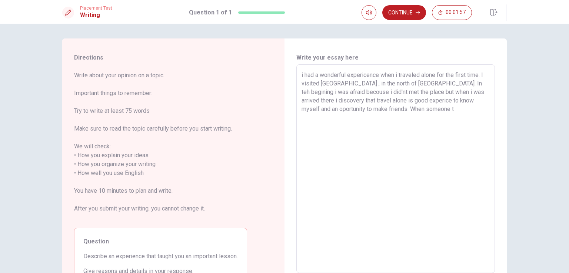
click at [409, 83] on textarea "i had a wonderful expericence when i traveled alone for the first time. I visit…" at bounding box center [395, 169] width 188 height 197
drag, startPoint x: 388, startPoint y: 108, endPoint x: 338, endPoint y: 110, distance: 49.3
click at [338, 110] on textarea "i had a wonderful expericence when i traveled alone for the first time. I visit…" at bounding box center [395, 169] width 188 height 197
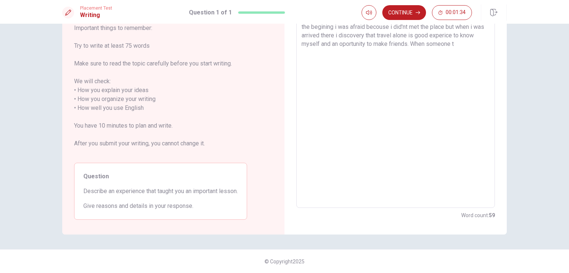
scroll to position [28, 0]
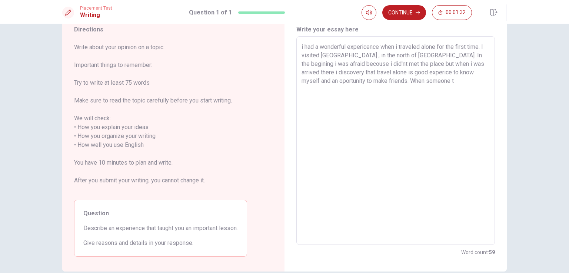
click at [384, 79] on textarea "i had a wonderful expericence when i traveled alone for the first time. I visit…" at bounding box center [395, 141] width 188 height 197
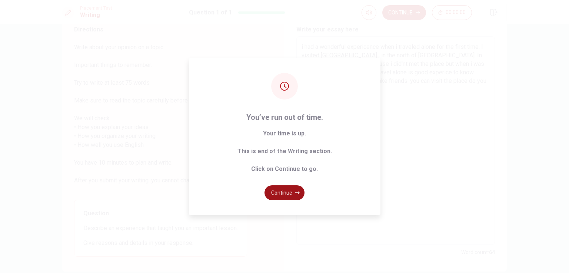
click at [289, 190] on button "Continue" at bounding box center [284, 193] width 40 height 15
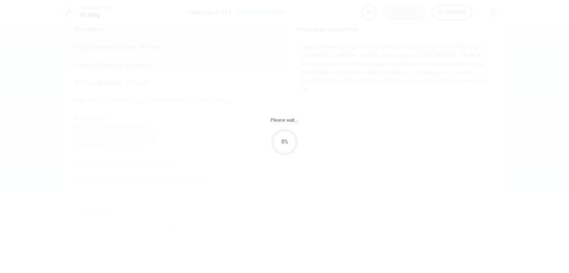
scroll to position [0, 0]
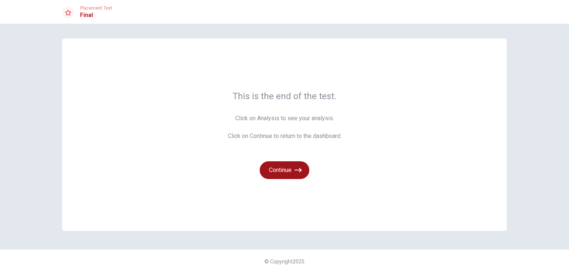
click at [300, 173] on icon "button" at bounding box center [297, 170] width 7 height 7
